Goal: Task Accomplishment & Management: Complete application form

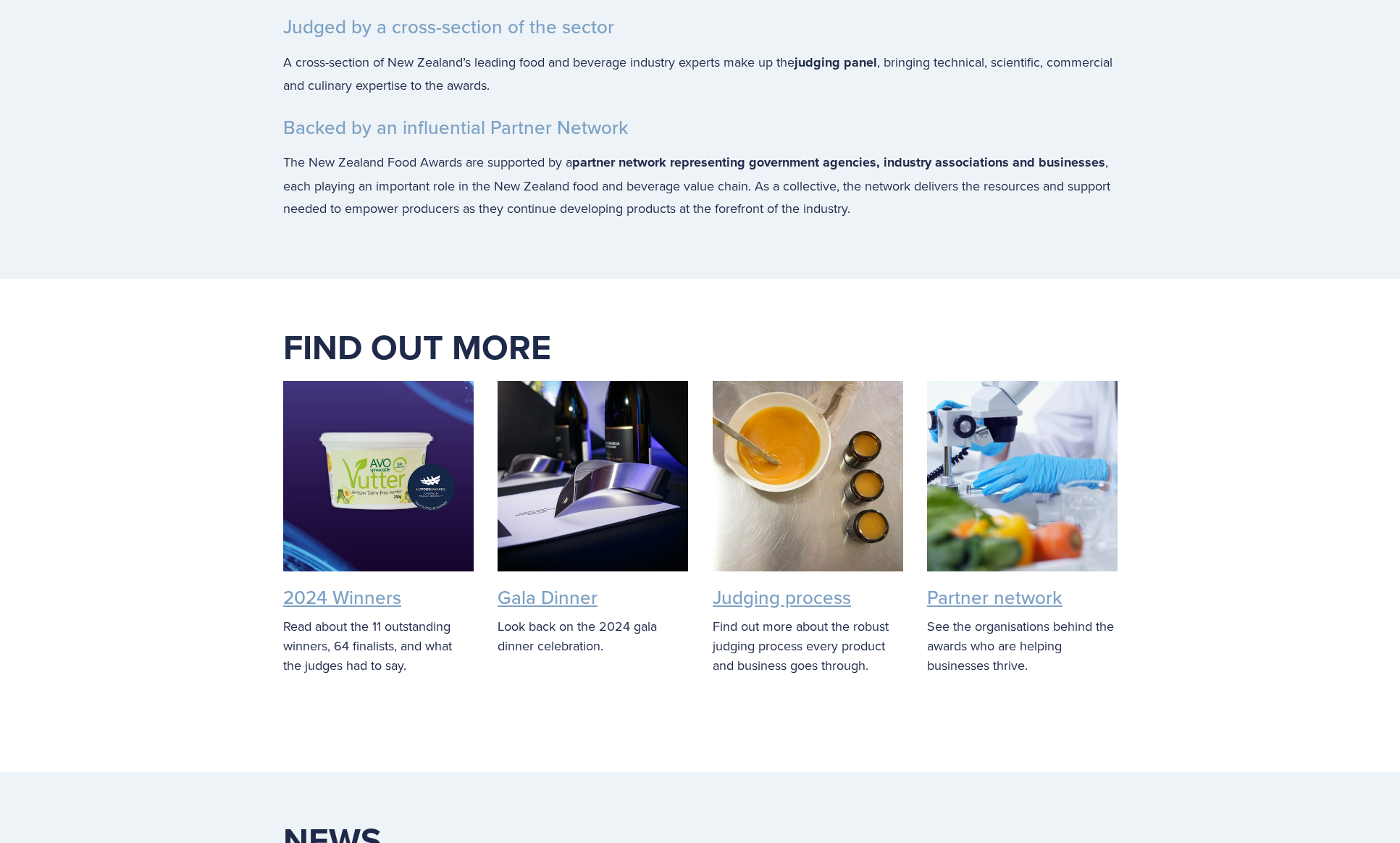
scroll to position [2813, 0]
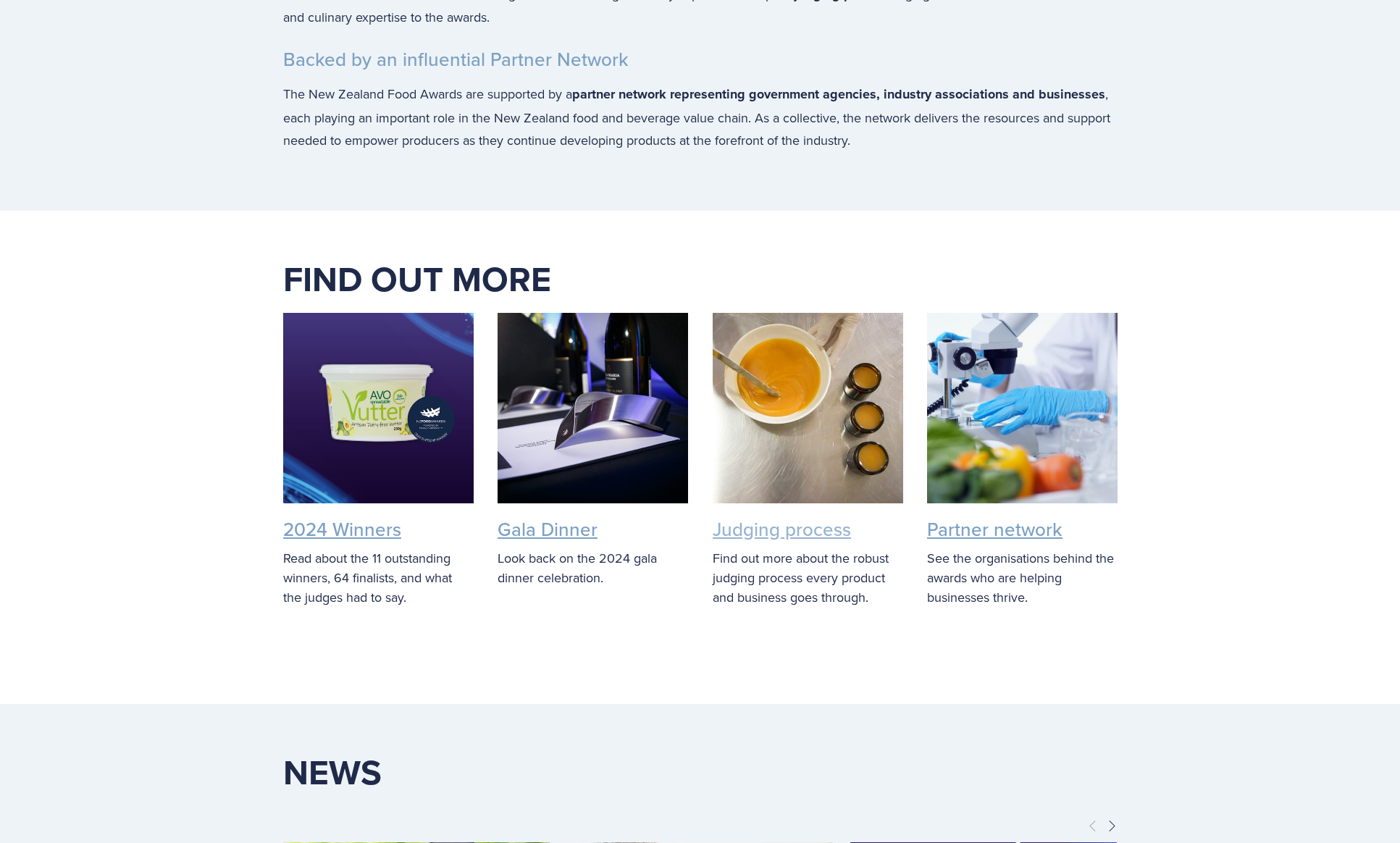
click at [778, 542] on link "Judging process" at bounding box center [782, 530] width 138 height 27
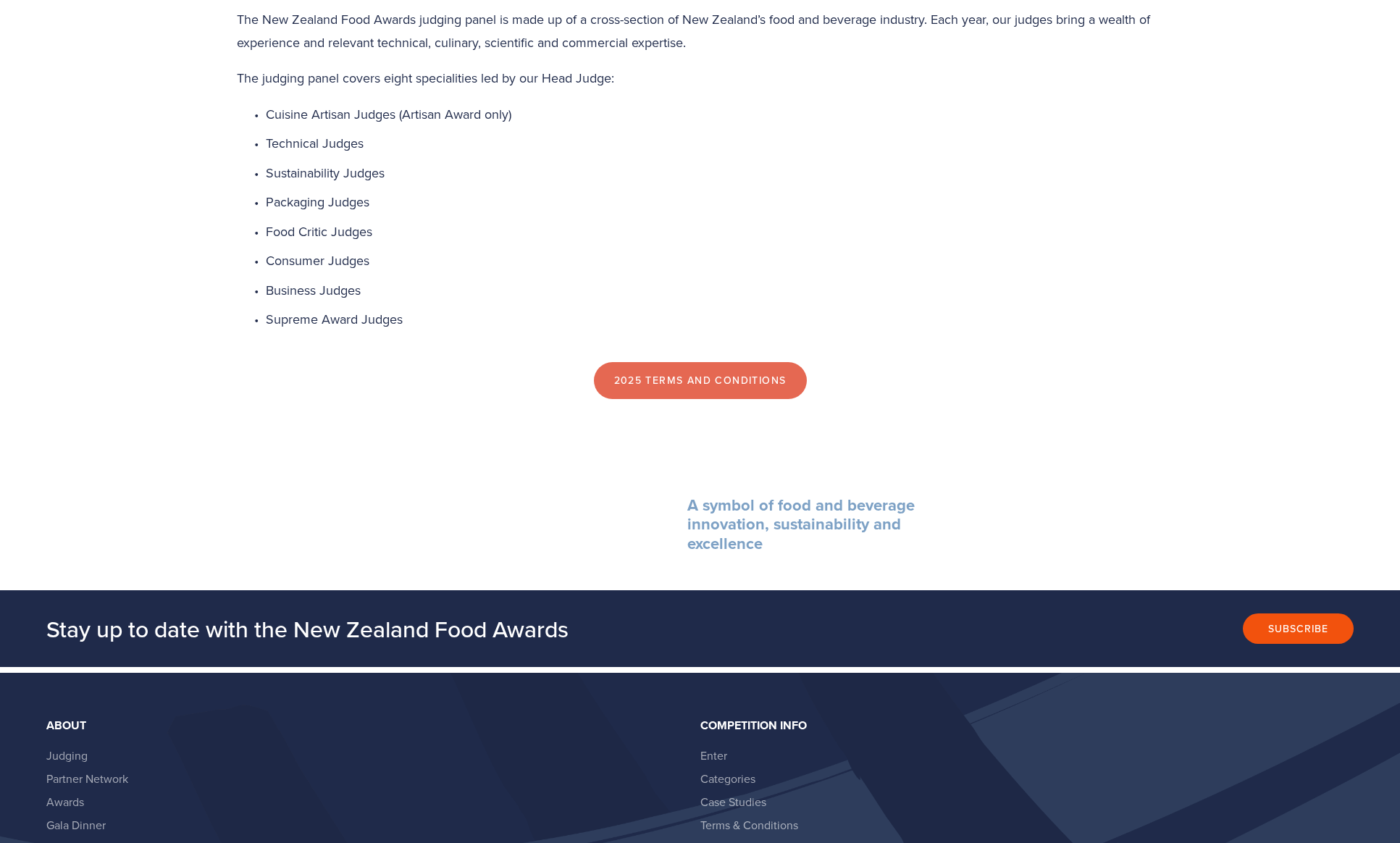
scroll to position [994, 0]
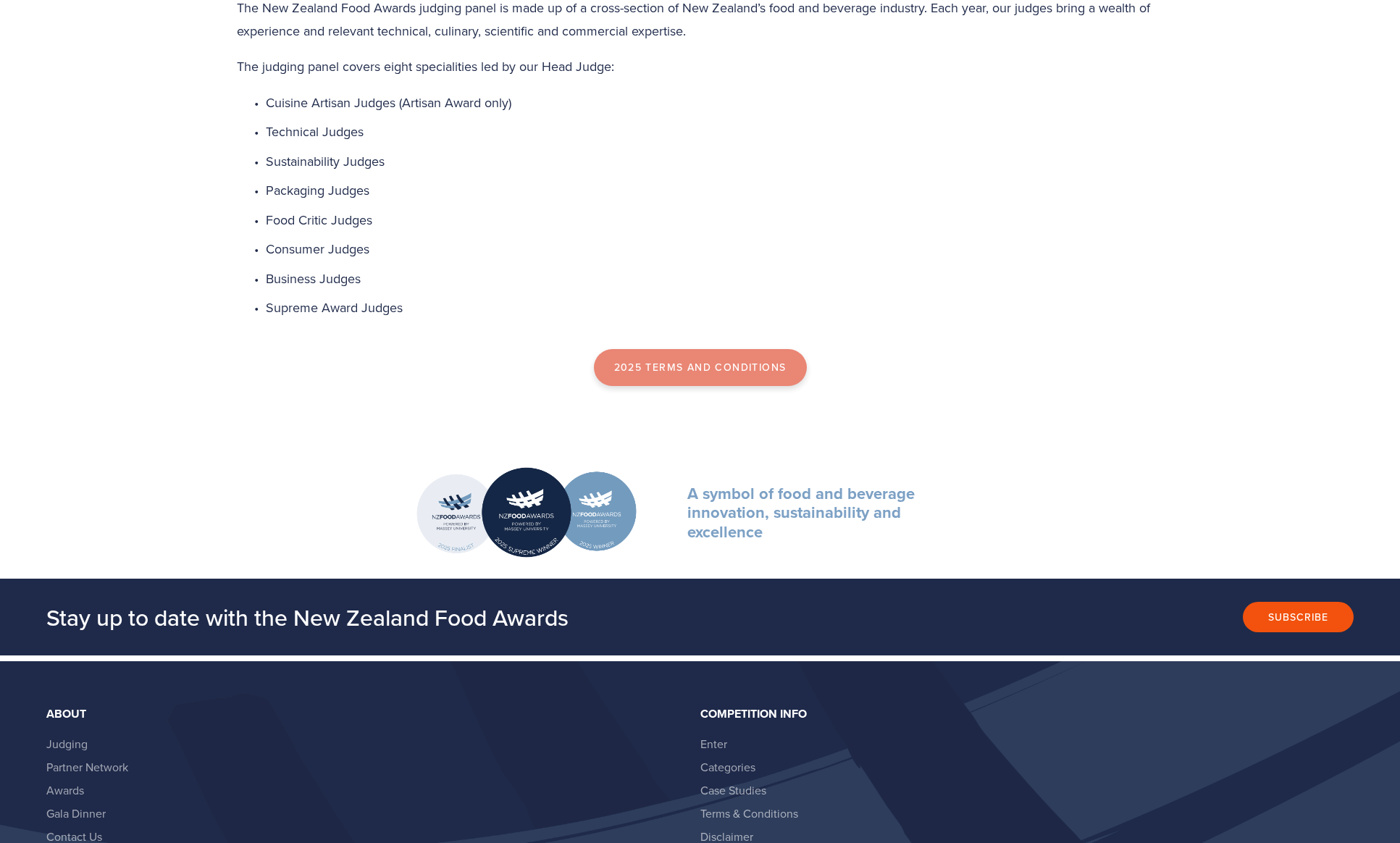
click at [681, 365] on link "2025 Terms and Conditions" at bounding box center [700, 368] width 213 height 38
click at [719, 745] on link "Enter" at bounding box center [713, 744] width 27 height 16
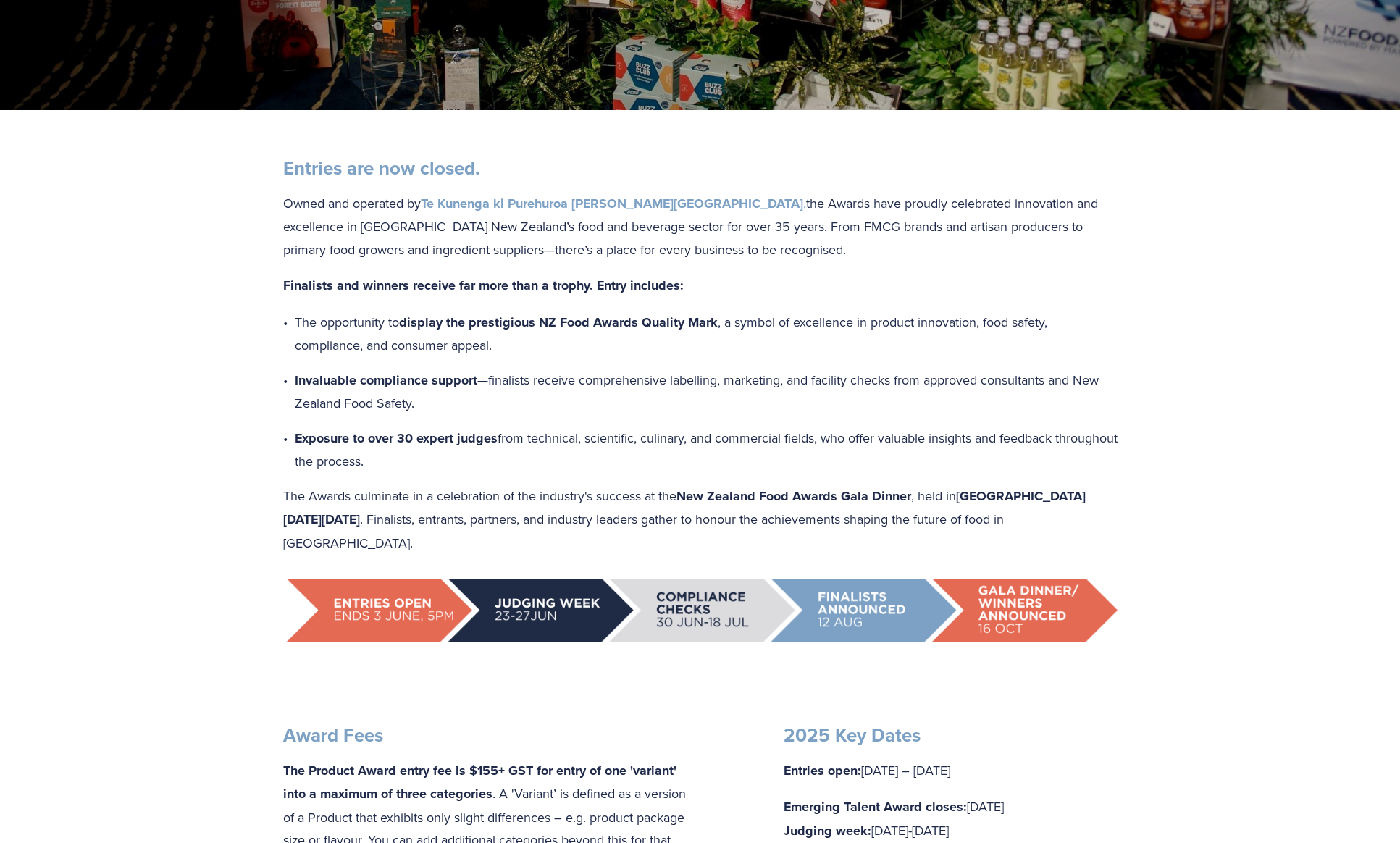
scroll to position [522, 0]
